Goal: Information Seeking & Learning: Learn about a topic

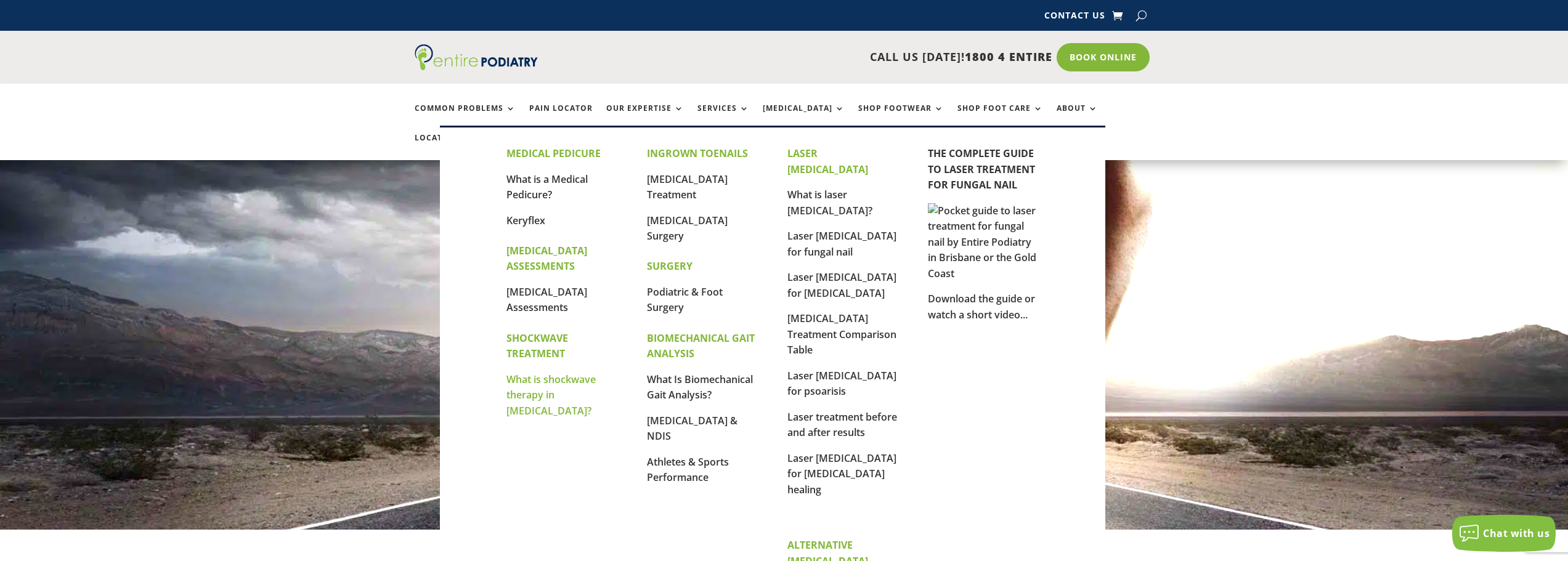
click at [552, 383] on link "What is shockwave therapy in [MEDICAL_DATA]?" at bounding box center [551, 395] width 89 height 45
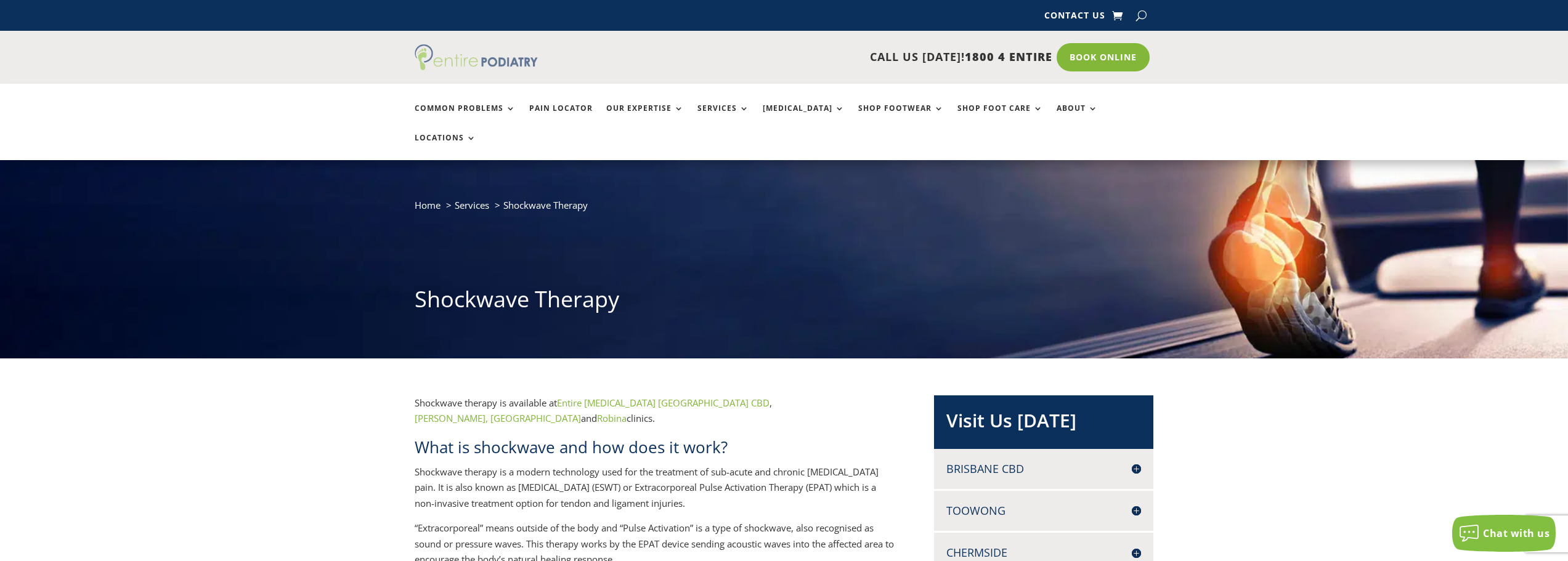
click at [452, 59] on img at bounding box center [476, 57] width 123 height 26
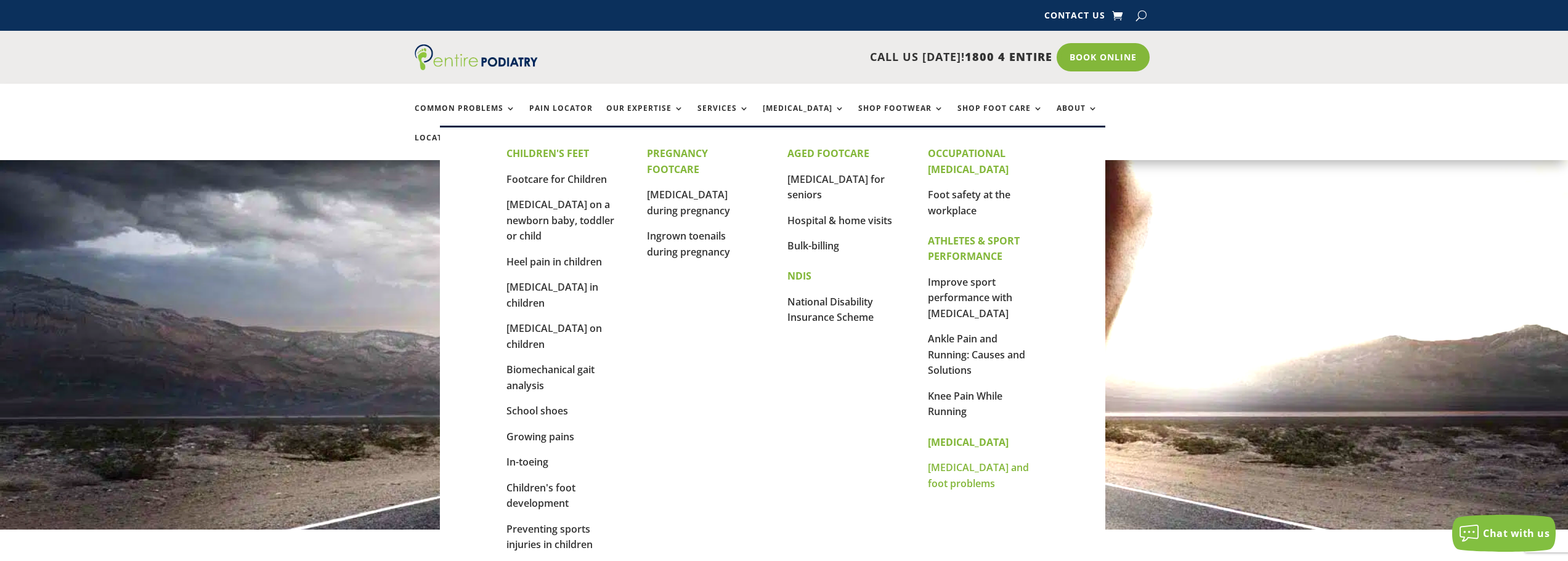
click at [954, 469] on link "[MEDICAL_DATA] and foot problems" at bounding box center [978, 475] width 101 height 29
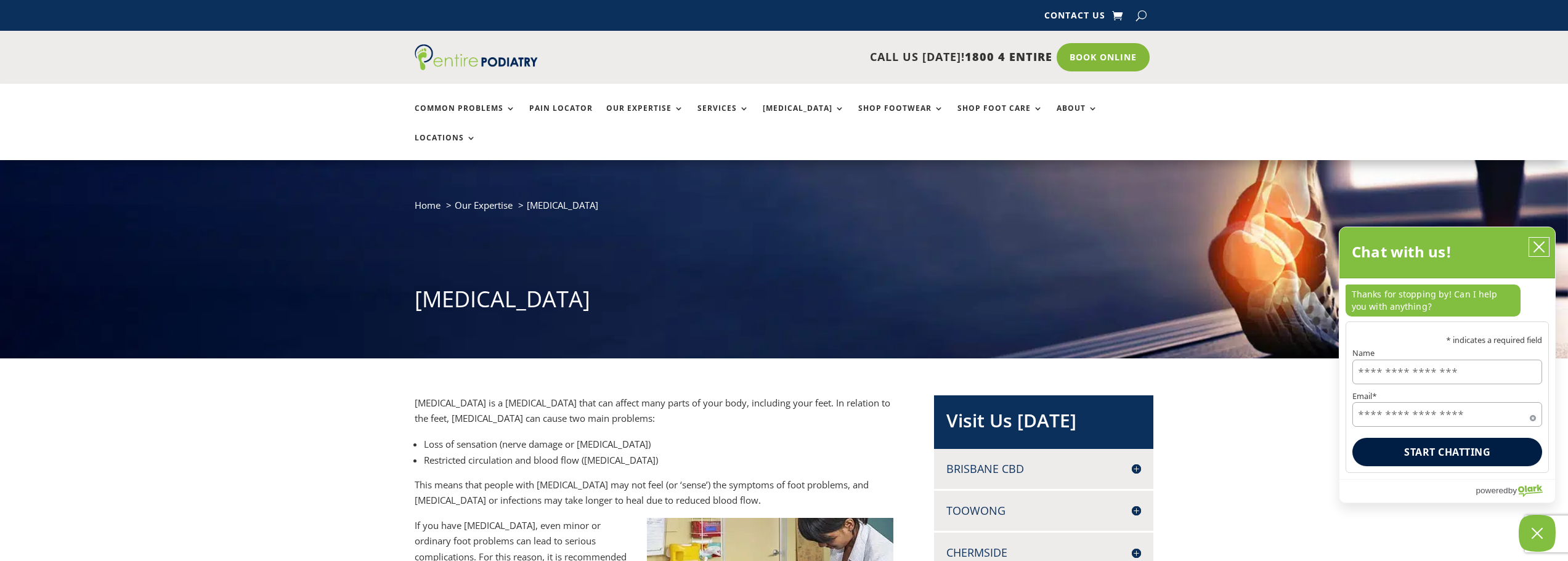
drag, startPoint x: 1538, startPoint y: 248, endPoint x: 1525, endPoint y: 251, distance: 13.3
click at [1538, 248] on icon "close chatbox" at bounding box center [1539, 247] width 10 height 10
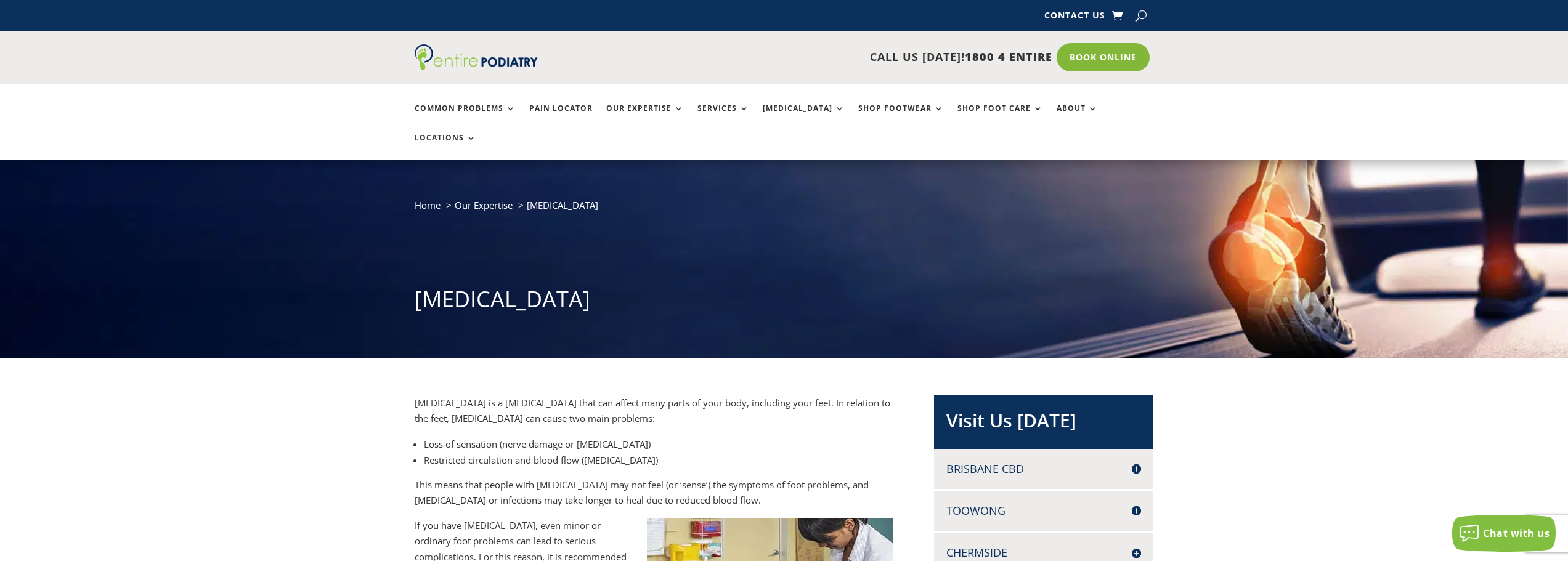
click at [146, 218] on div "Home Our Expertise Diabetes Diabetes" at bounding box center [784, 258] width 1568 height 198
click at [1142, 12] on button "button" at bounding box center [1141, 15] width 10 height 18
type input "**********"
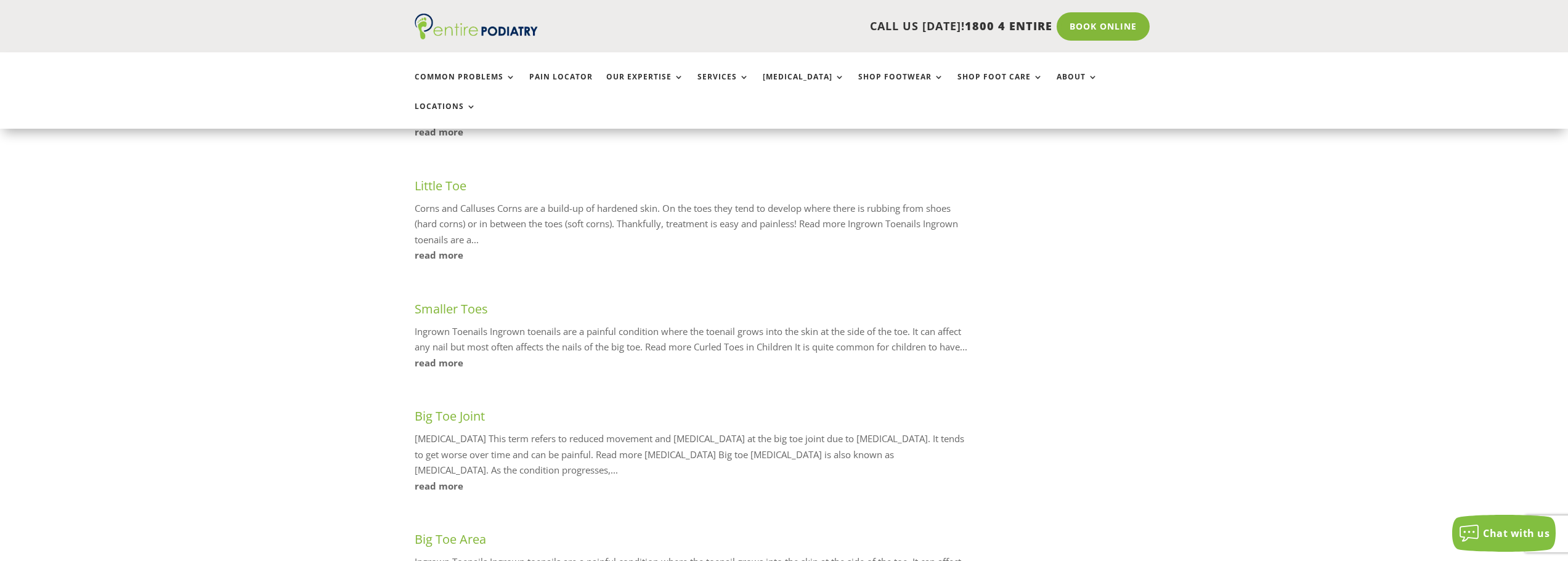
scroll to position [542, 0]
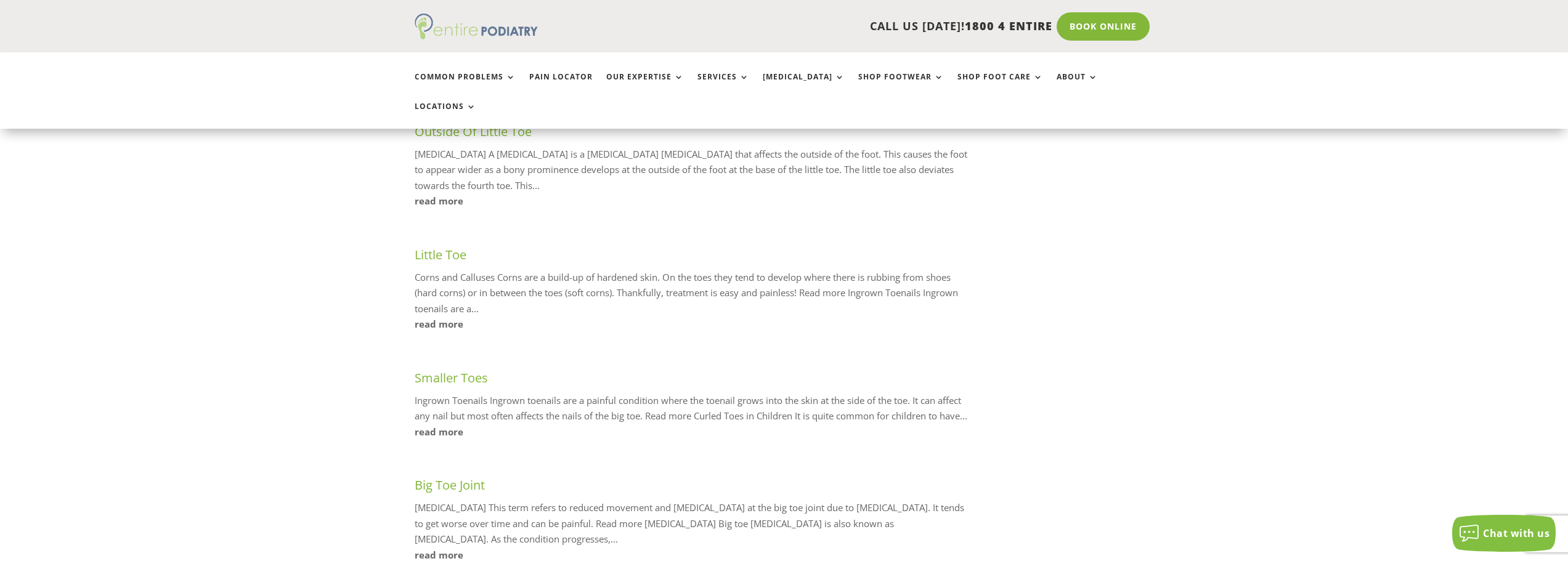
click at [445, 31] on img at bounding box center [476, 27] width 123 height 26
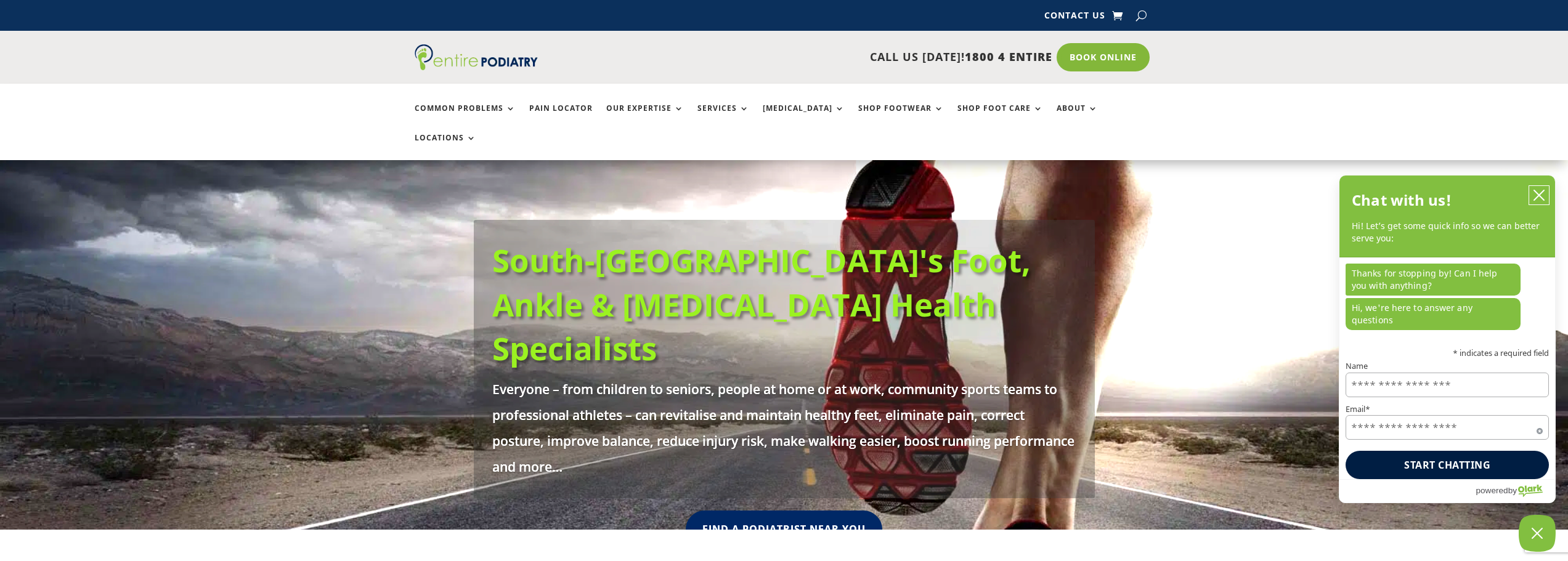
click at [1539, 200] on icon "close chatbox" at bounding box center [1539, 195] width 10 height 10
